Goal: Transaction & Acquisition: Book appointment/travel/reservation

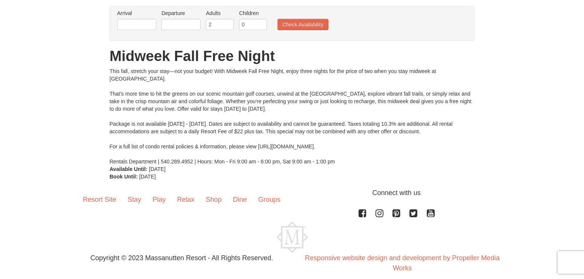
scroll to position [64, 0]
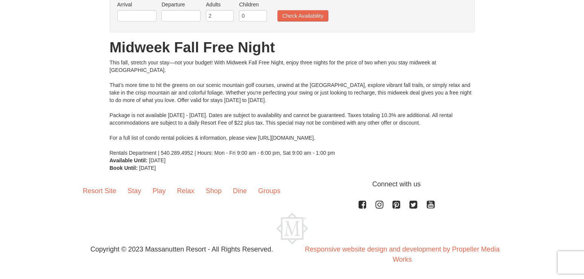
drag, startPoint x: 579, startPoint y: 111, endPoint x: 581, endPoint y: 65, distance: 46.4
click at [581, 65] on html "Browser Not Supported We notice you are using a browser which will not provide …" at bounding box center [292, 108] width 584 height 344
drag, startPoint x: 558, startPoint y: 107, endPoint x: 565, endPoint y: 106, distance: 7.3
click at [558, 107] on div "× From: To: Adults: 2 Children: 0 Change Arrival Please format dates MM/DD/YYYY…" at bounding box center [292, 85] width 584 height 190
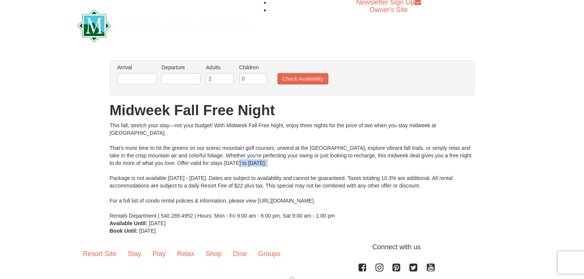
scroll to position [0, 0]
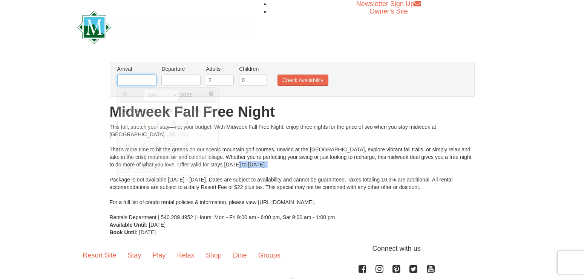
click at [137, 80] on input "text" at bounding box center [136, 80] width 39 height 11
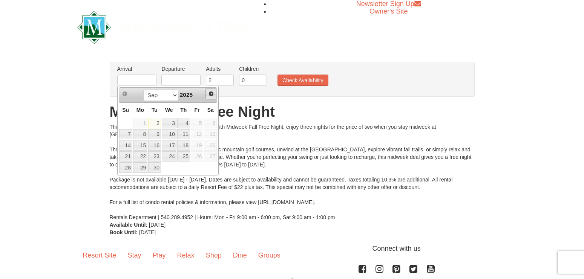
click at [212, 95] on span "Next" at bounding box center [211, 94] width 6 height 6
click at [210, 93] on span "Next" at bounding box center [211, 94] width 6 height 6
click at [124, 94] on span "Prev" at bounding box center [125, 94] width 6 height 6
click at [213, 93] on span "Next" at bounding box center [211, 94] width 6 height 6
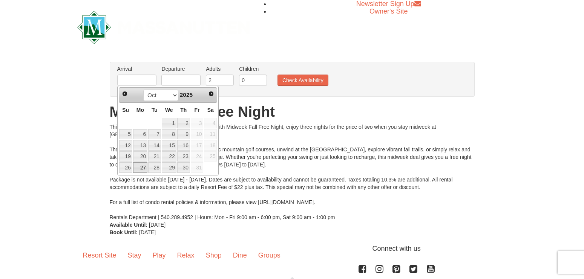
click at [142, 169] on link "27" at bounding box center [140, 168] width 14 height 11
type input "[DATE]"
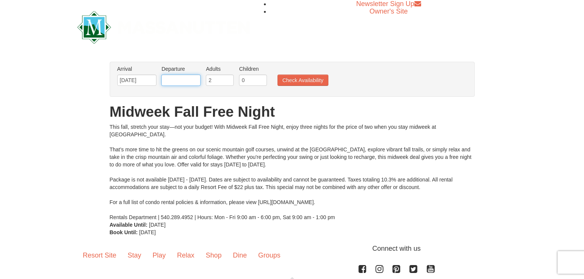
click at [196, 80] on input "text" at bounding box center [180, 80] width 39 height 11
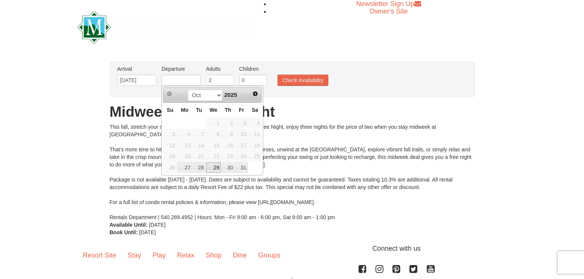
click at [213, 169] on link "29" at bounding box center [213, 168] width 15 height 11
type input "[DATE]"
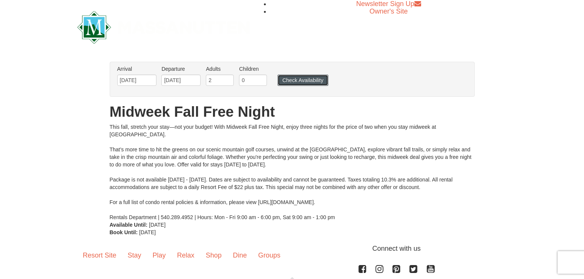
click at [307, 80] on button "Check Availability" at bounding box center [303, 80] width 51 height 11
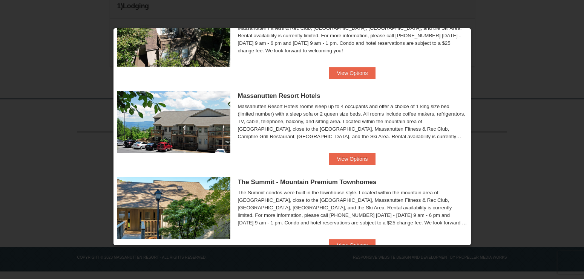
scroll to position [230, 0]
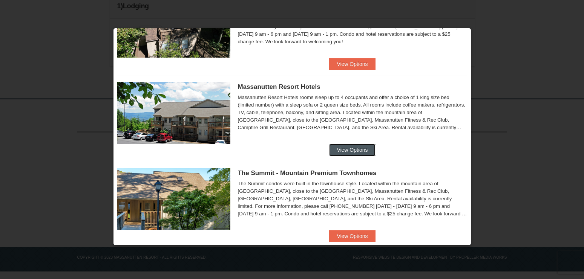
click at [363, 150] on button "View Options" at bounding box center [352, 150] width 46 height 12
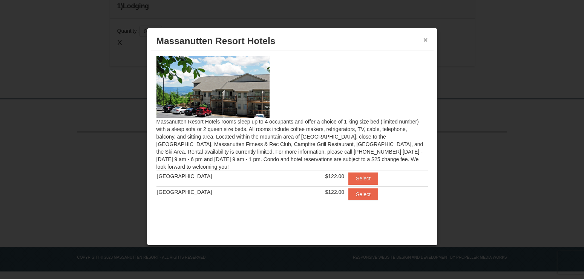
click at [423, 40] on button "×" at bounding box center [425, 40] width 5 height 8
